Goal: Task Accomplishment & Management: Manage account settings

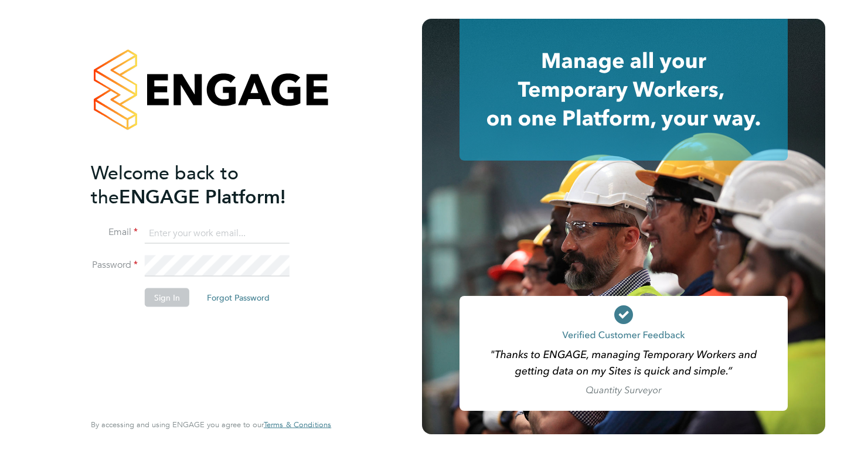
type input "karen@quantacontracts.com"
click at [164, 299] on button "Sign In" at bounding box center [167, 297] width 45 height 19
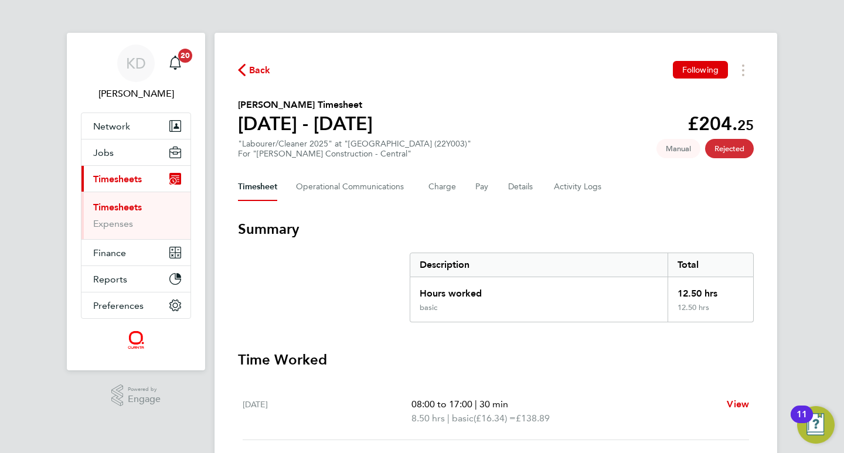
click at [135, 205] on link "Timesheets" at bounding box center [117, 207] width 49 height 11
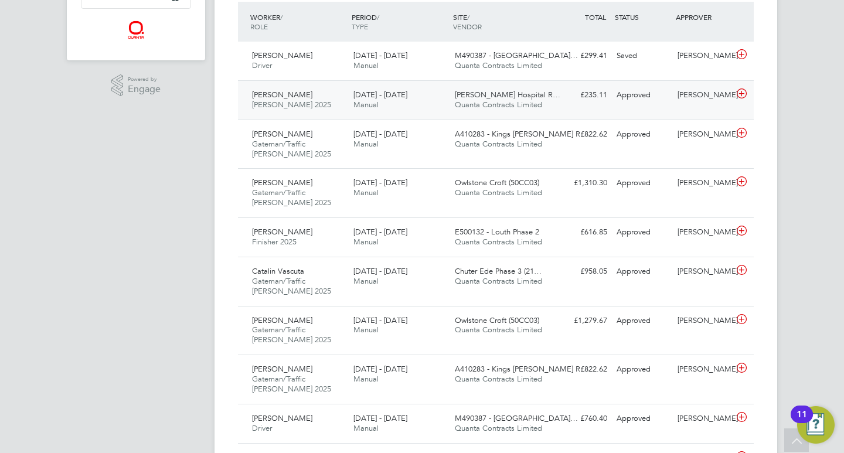
click at [533, 93] on span "James Paget Hospital R…" at bounding box center [507, 95] width 105 height 10
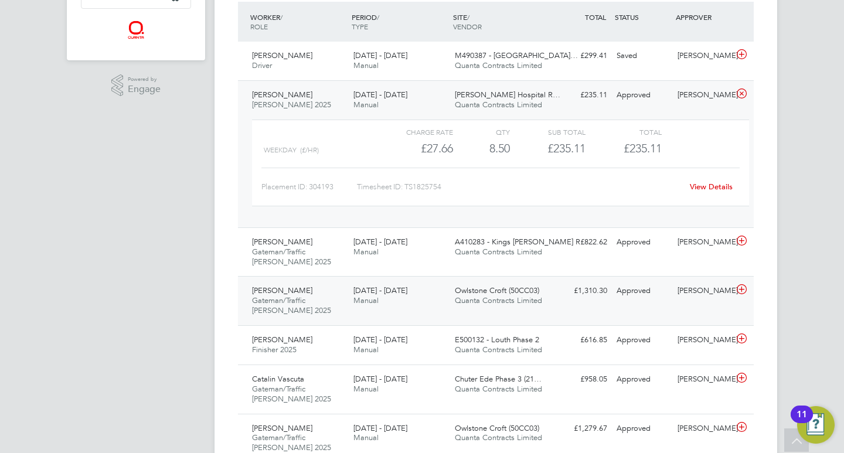
scroll to position [322, 0]
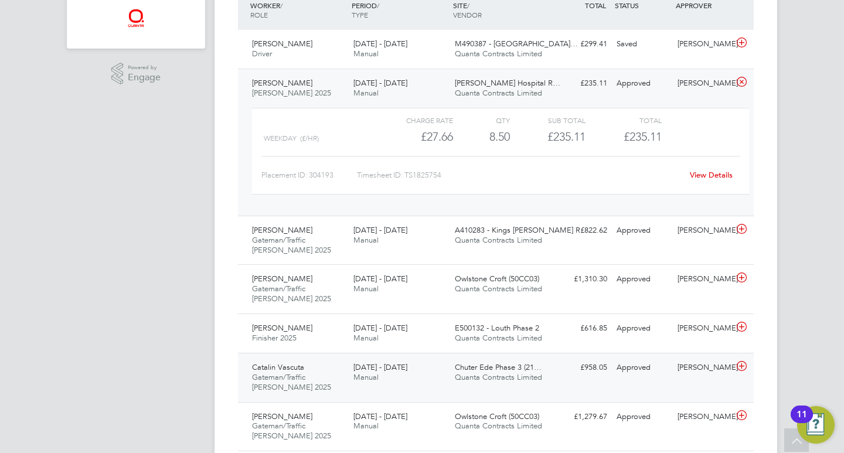
click at [365, 374] on span "Manual" at bounding box center [365, 377] width 25 height 10
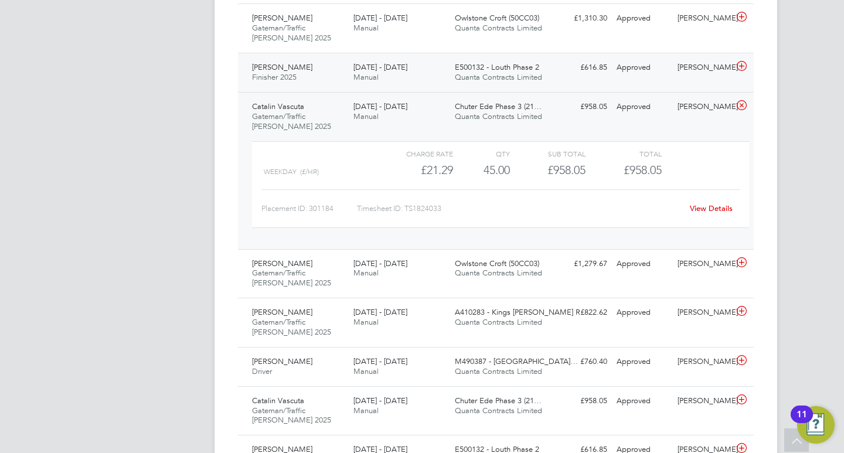
scroll to position [582, 0]
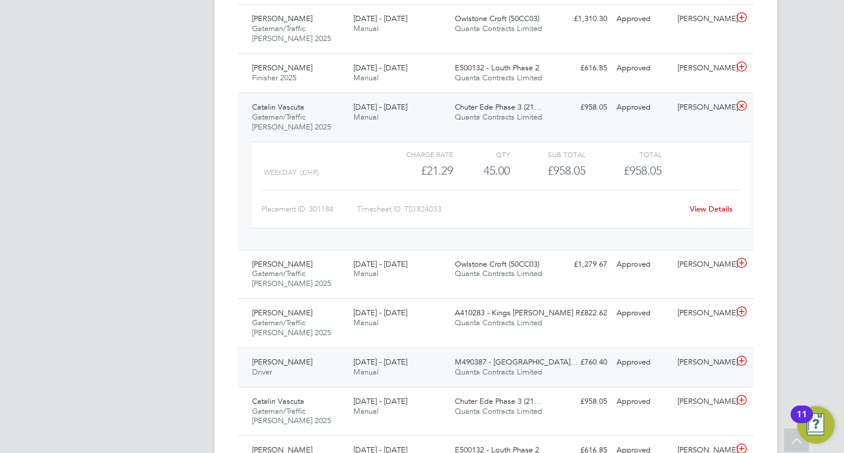
click at [362, 370] on span "Manual" at bounding box center [365, 372] width 25 height 10
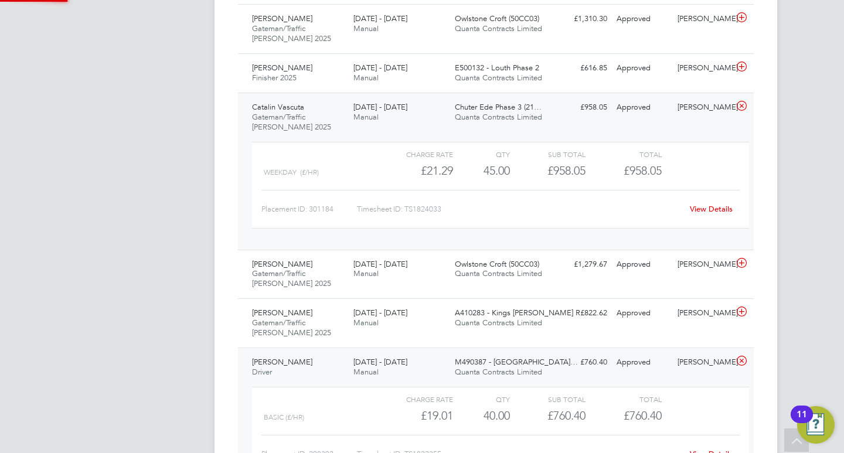
scroll to position [20, 114]
click at [489, 67] on span "E500132 - Louth Phase 2" at bounding box center [497, 68] width 84 height 10
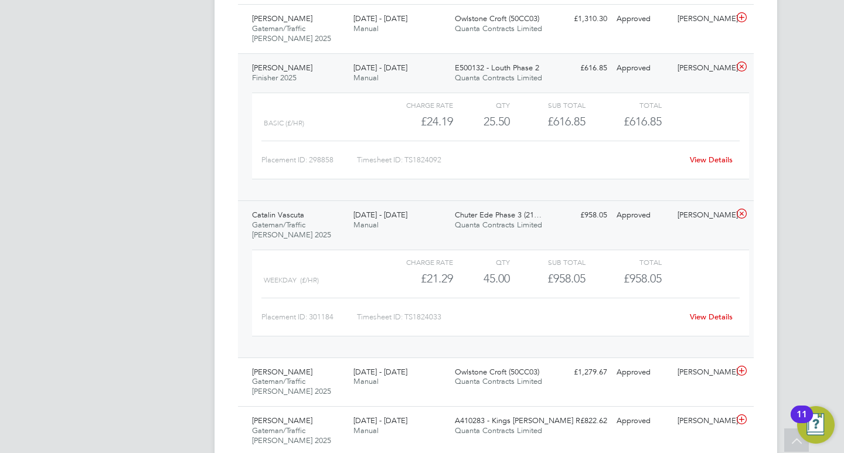
click at [695, 162] on link "View Details" at bounding box center [711, 160] width 43 height 10
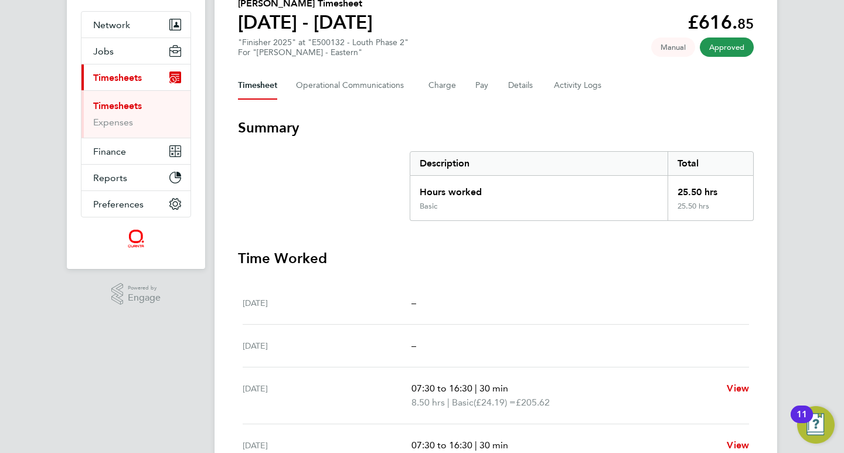
scroll to position [104, 0]
